Goal: Check status: Check status

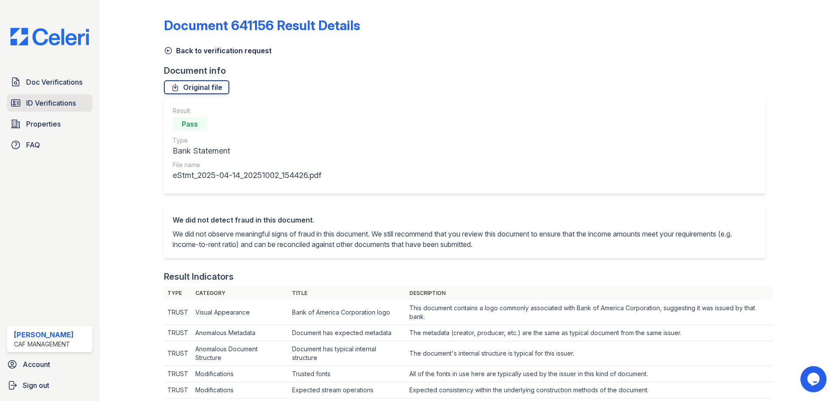
click at [54, 105] on span "ID Verifications" at bounding box center [51, 103] width 50 height 10
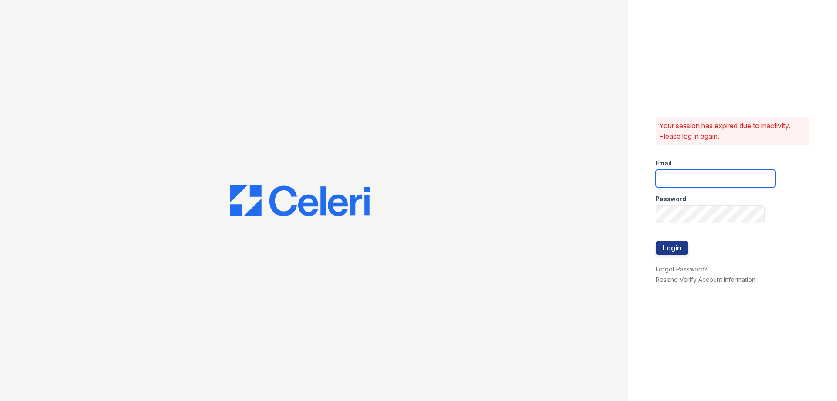
type input "walnutcreek.pm@cafmanagement.com"
click at [683, 245] on button "Login" at bounding box center [672, 248] width 33 height 14
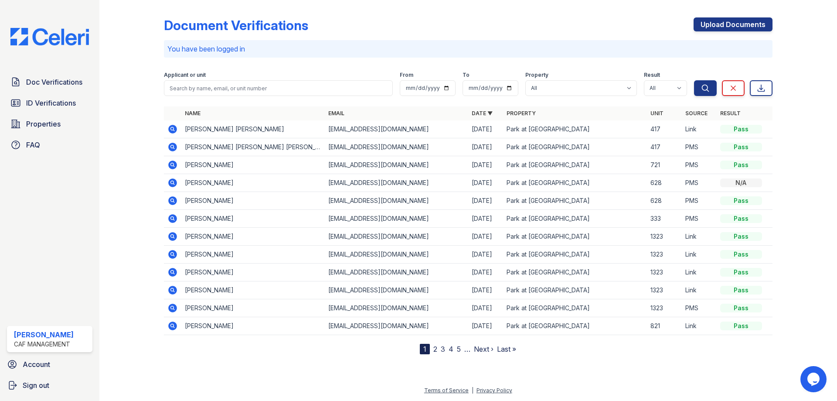
click at [171, 126] on icon at bounding box center [172, 129] width 9 height 9
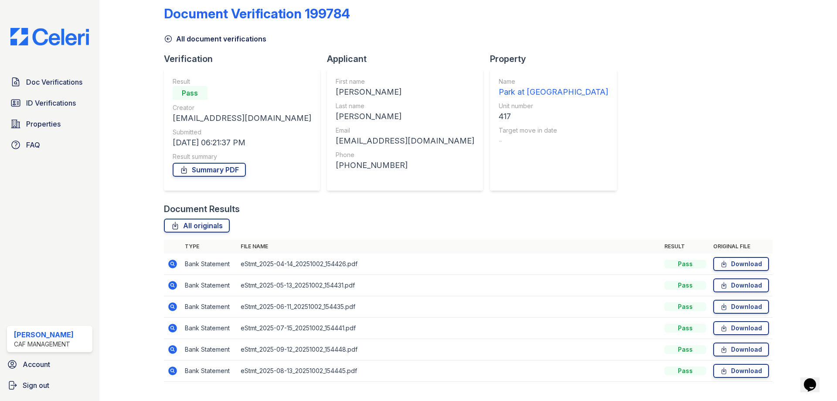
scroll to position [31, 0]
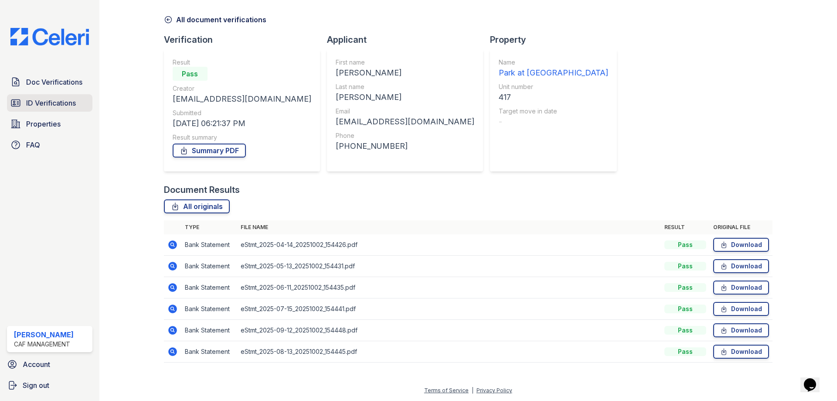
click at [54, 110] on link "ID Verifications" at bounding box center [49, 102] width 85 height 17
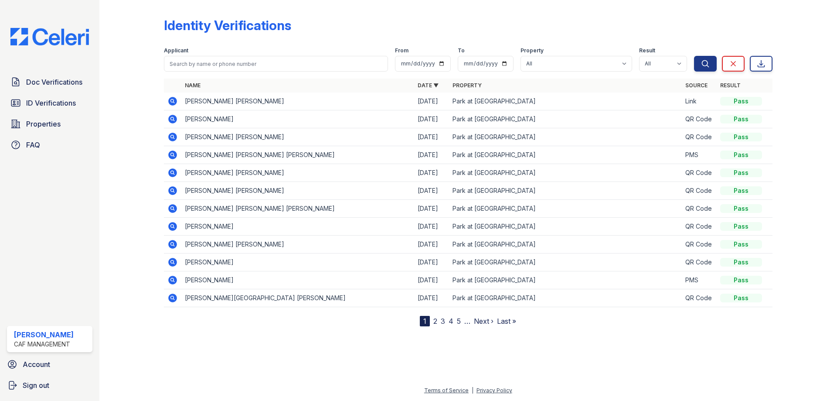
click at [177, 102] on icon at bounding box center [172, 101] width 10 height 10
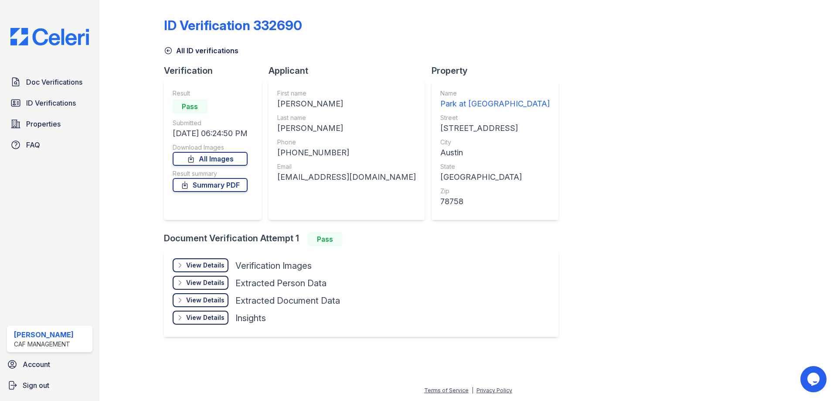
click at [212, 265] on div "View Details" at bounding box center [205, 265] width 38 height 9
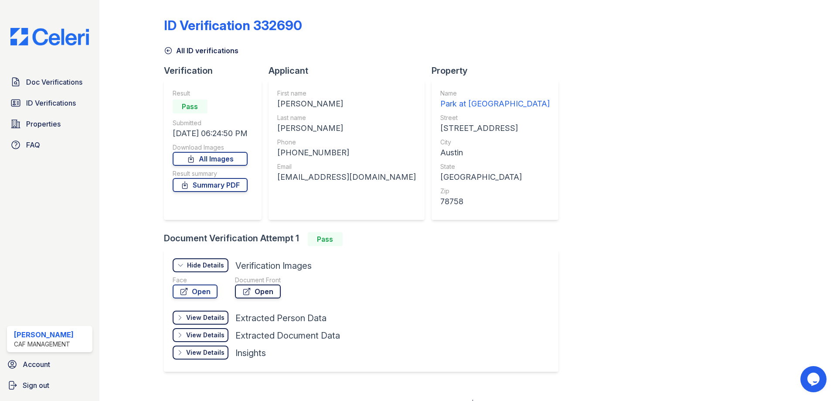
click at [276, 289] on link "Open" at bounding box center [258, 291] width 46 height 14
